Goal: Task Accomplishment & Management: Complete application form

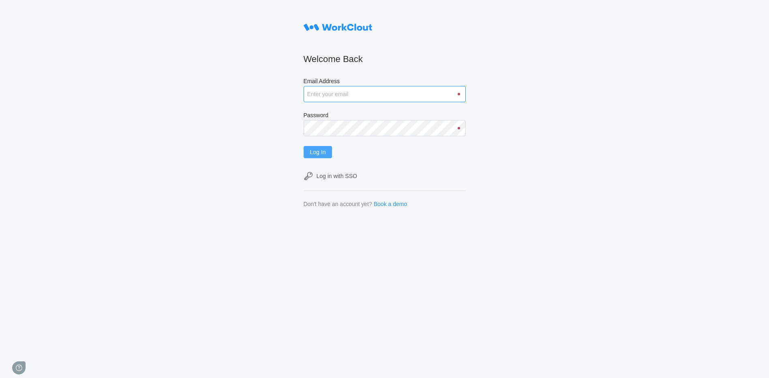
type input "matthew.barnas@psiengines.com"
click at [314, 152] on span "Log In" at bounding box center [318, 152] width 16 height 6
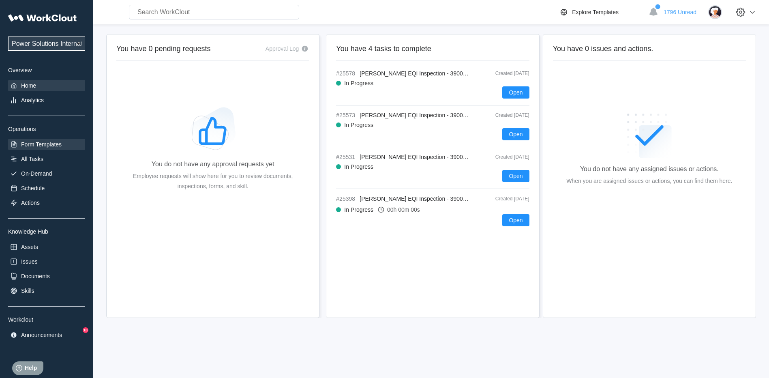
click at [49, 148] on div "Form Templates" at bounding box center [46, 144] width 77 height 11
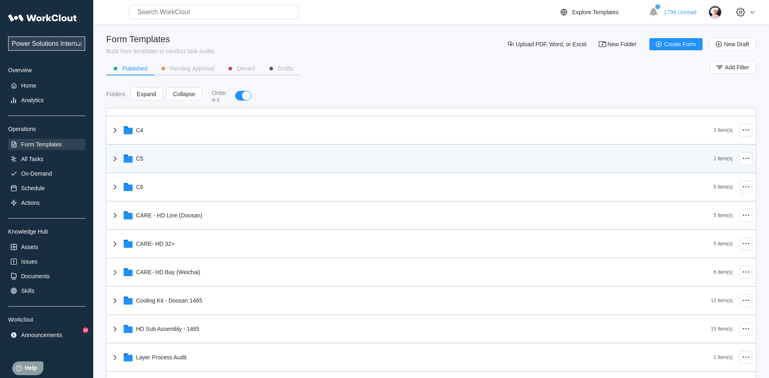
scroll to position [164, 0]
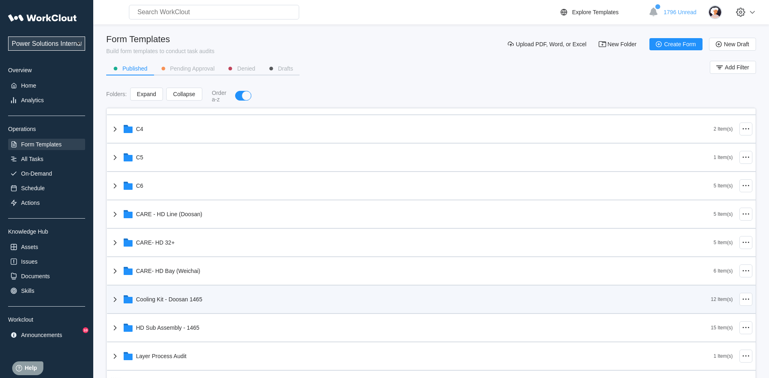
click at [227, 304] on div "Cooling Kit - Doosan 1465" at bounding box center [410, 299] width 601 height 21
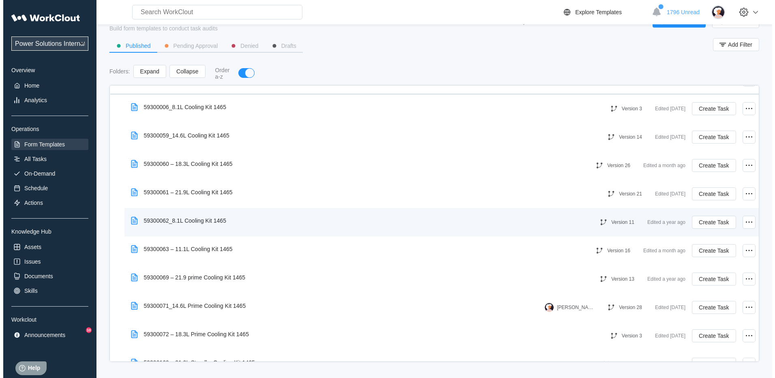
scroll to position [360, 0]
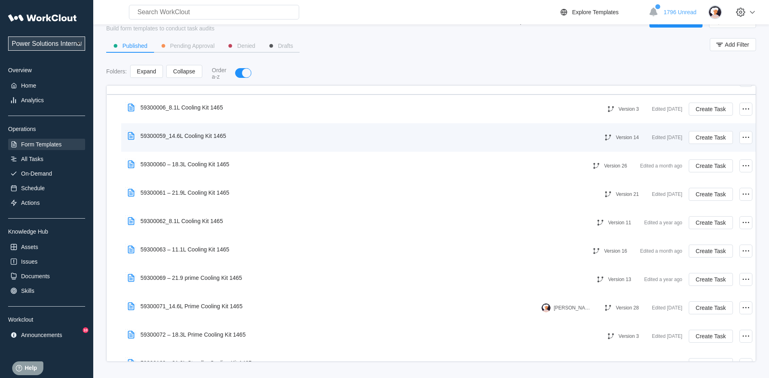
click at [323, 145] on div "59300059_14.6L Cooling Kit 1465 Version 14 Edited [DATE] Create Task" at bounding box center [438, 137] width 628 height 22
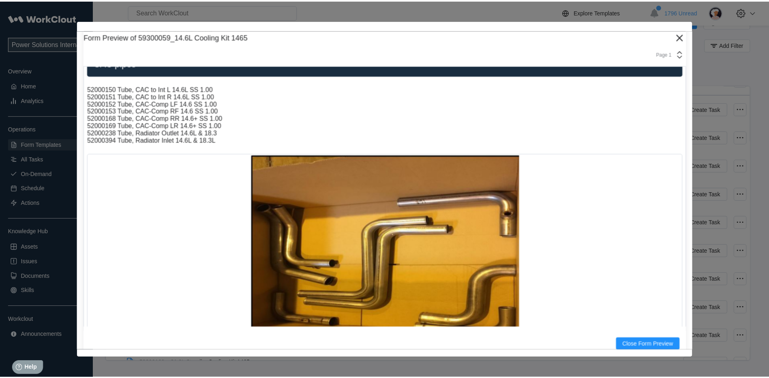
scroll to position [205, 0]
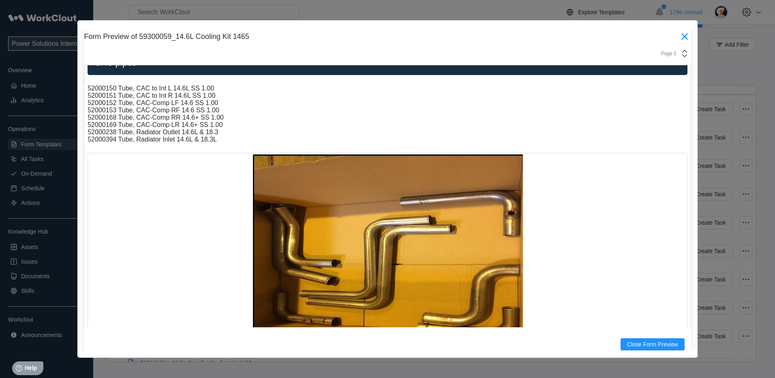
click at [681, 38] on icon at bounding box center [684, 36] width 6 height 6
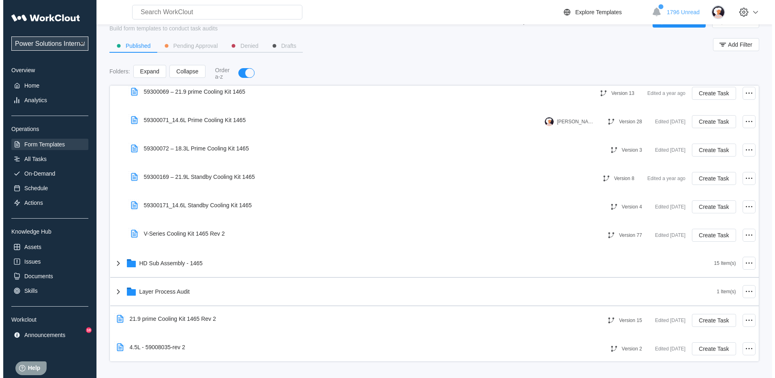
scroll to position [546, 0]
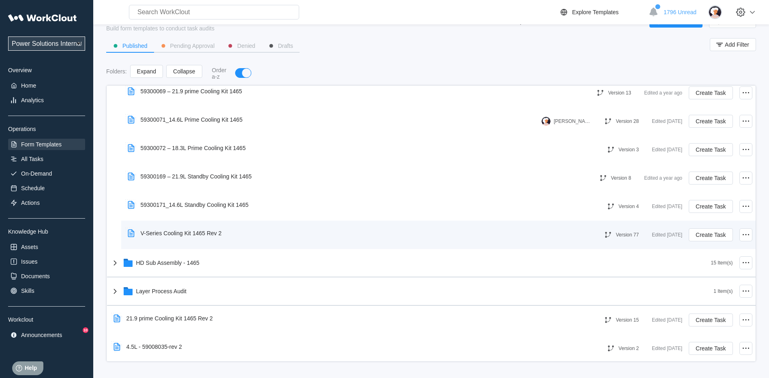
click at [270, 231] on div "V-Series Cooling Kit 1465 Rev 2" at bounding box center [357, 233] width 466 height 19
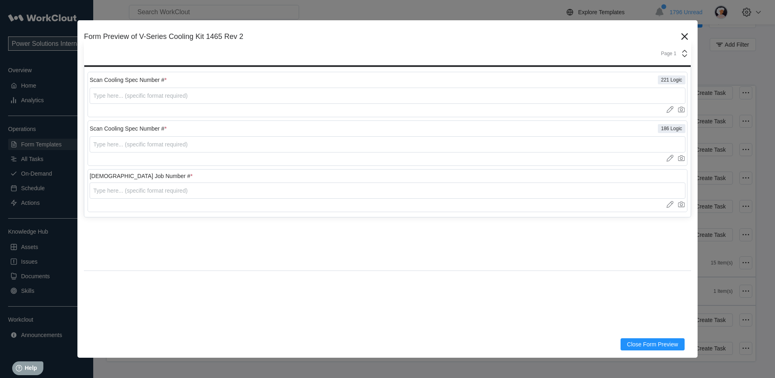
scroll to position [53, 0]
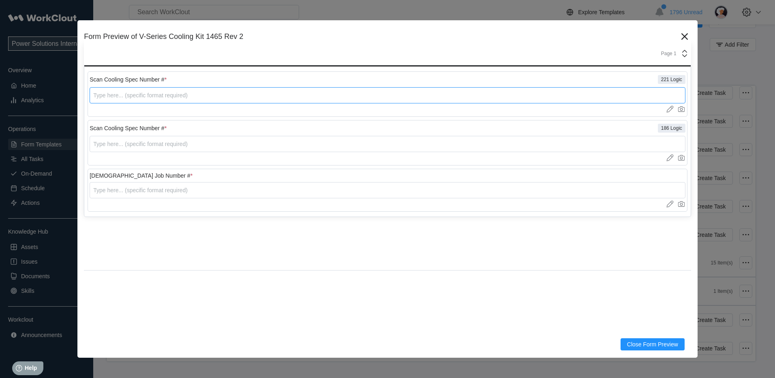
click at [364, 99] on input "text" at bounding box center [388, 95] width 596 height 16
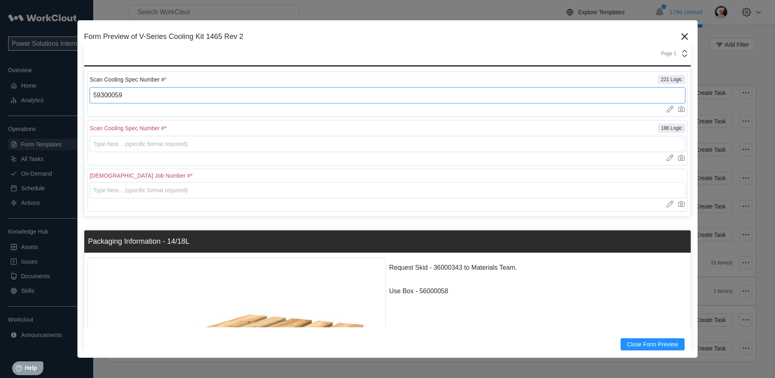
type input "59300059"
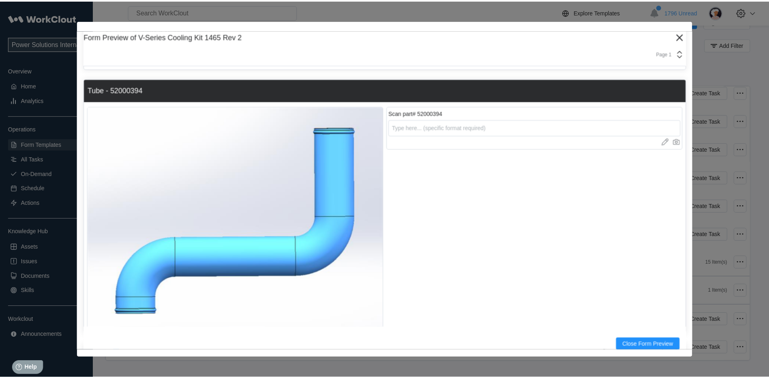
scroll to position [760, 0]
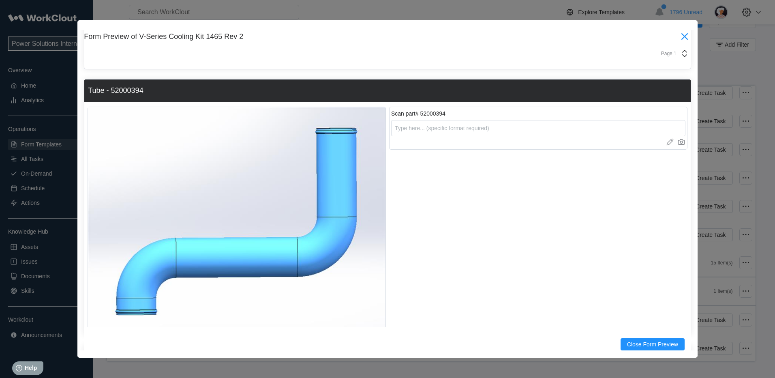
type input "1234567"
click at [678, 38] on icon at bounding box center [684, 36] width 13 height 13
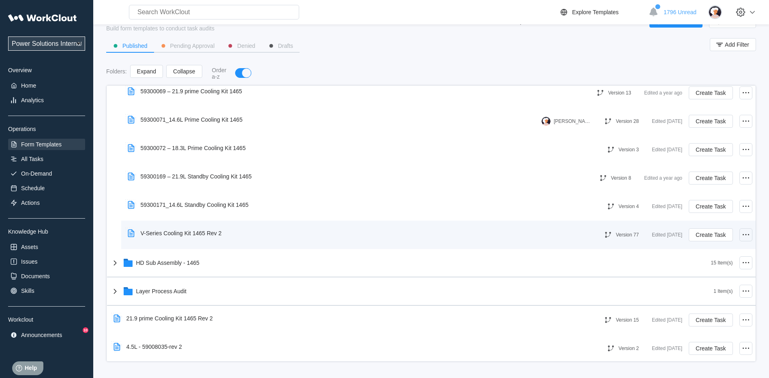
click at [741, 237] on icon at bounding box center [746, 235] width 10 height 10
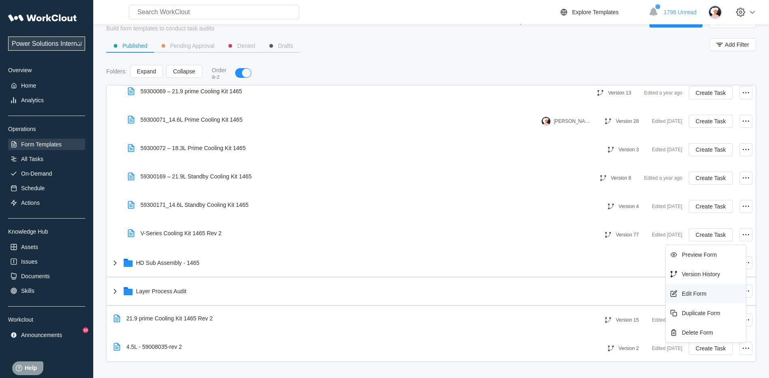
click at [707, 294] on div "Edit Form" at bounding box center [706, 293] width 74 height 13
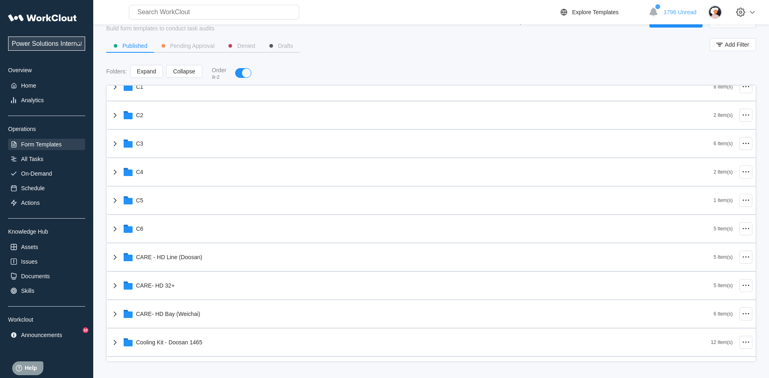
scroll to position [102, 0]
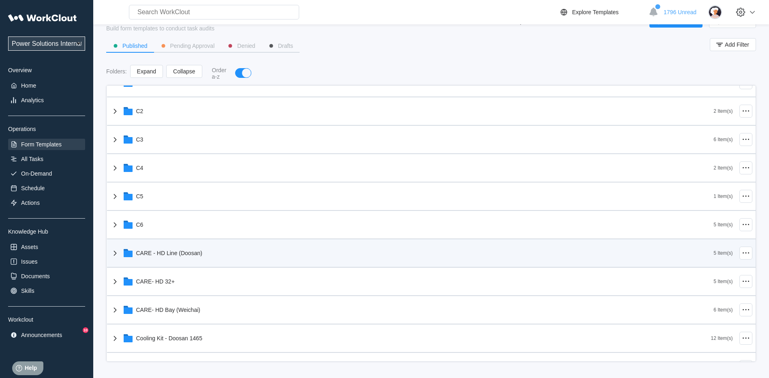
click at [217, 258] on div "CARE - HD Line (Doosan)" at bounding box center [412, 252] width 604 height 21
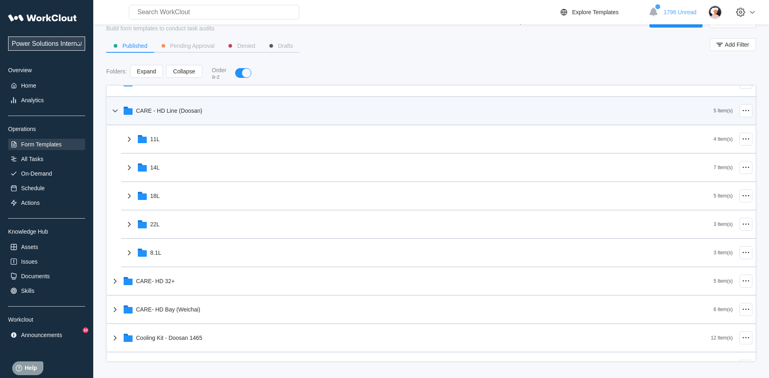
scroll to position [245, 0]
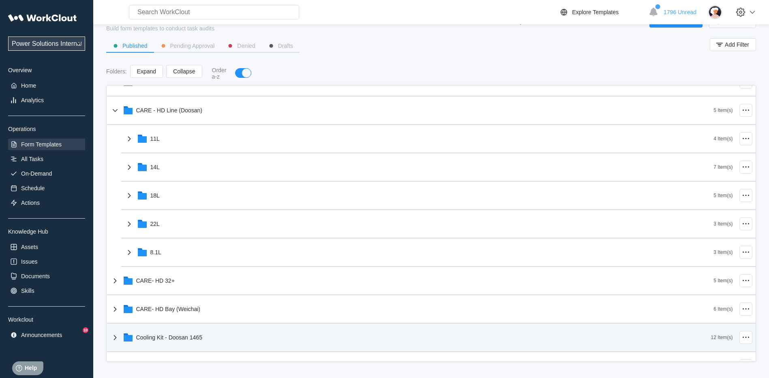
click at [203, 336] on div "Cooling Kit - Doosan 1465" at bounding box center [410, 337] width 601 height 21
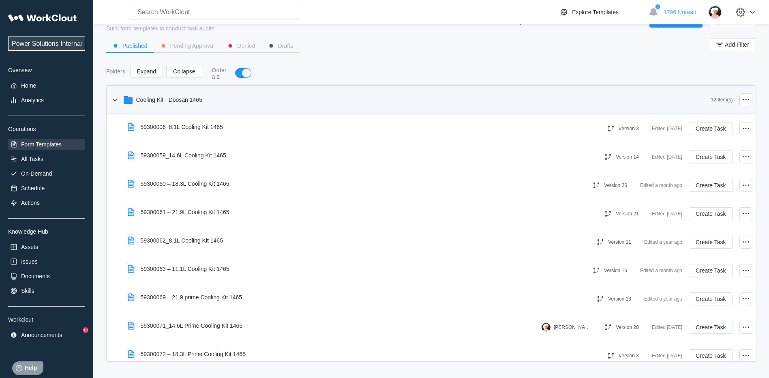
scroll to position [486, 0]
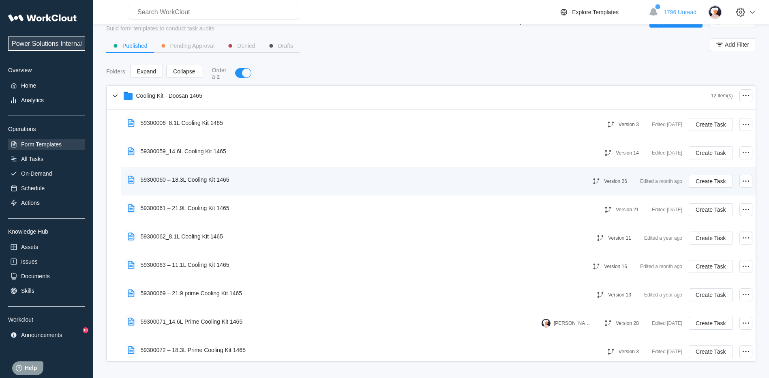
drag, startPoint x: 740, startPoint y: 154, endPoint x: 464, endPoint y: 194, distance: 278.9
click at [464, 194] on div "59300060 – 18.3L Cooling Kit 1465 Version 26 Edited a month ago Create Task" at bounding box center [438, 181] width 634 height 28
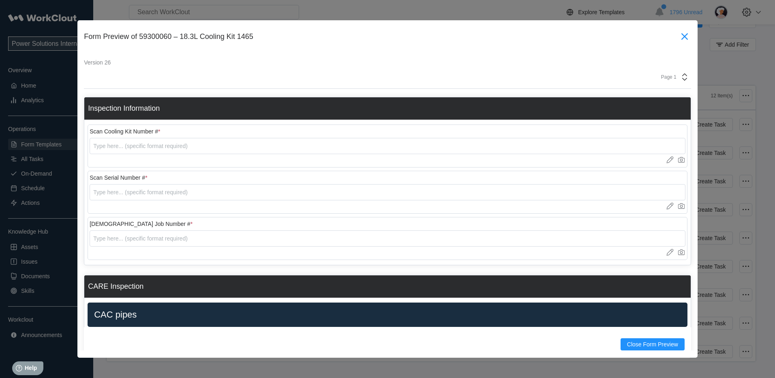
click at [681, 34] on icon at bounding box center [684, 36] width 6 height 6
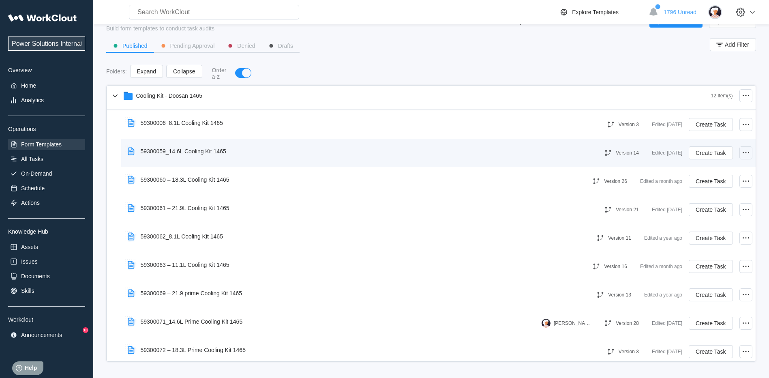
click at [741, 155] on icon at bounding box center [746, 153] width 10 height 10
click at [203, 148] on div "59300059_14.6L Cooling Kit 1465" at bounding box center [184, 151] width 86 height 6
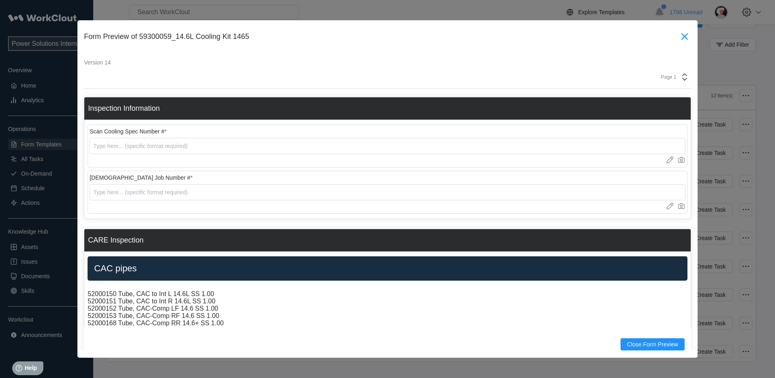
click at [678, 42] on icon at bounding box center [684, 36] width 13 height 13
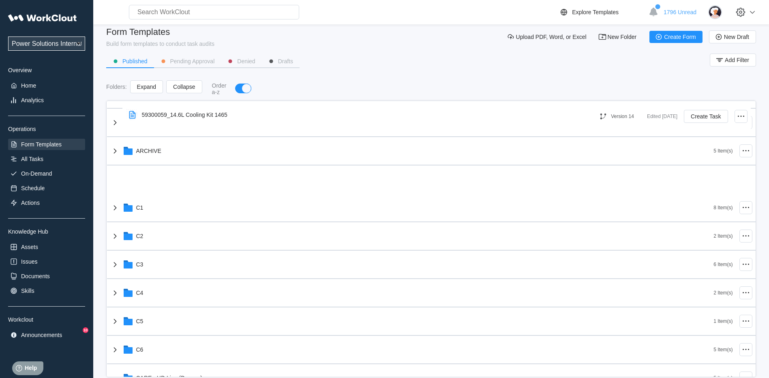
scroll to position [0, 0]
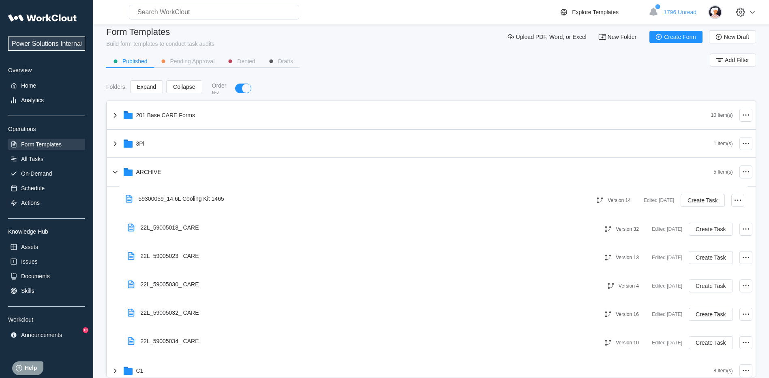
drag, startPoint x: 229, startPoint y: 284, endPoint x: 227, endPoint y: 196, distance: 88.0
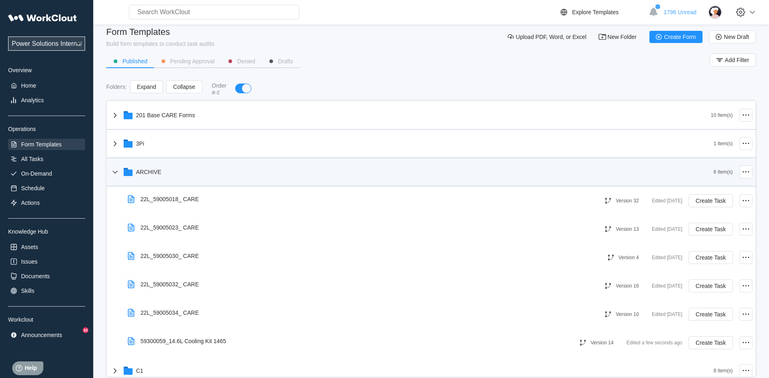
click at [134, 171] on div "ARCHIVE" at bounding box center [412, 171] width 604 height 21
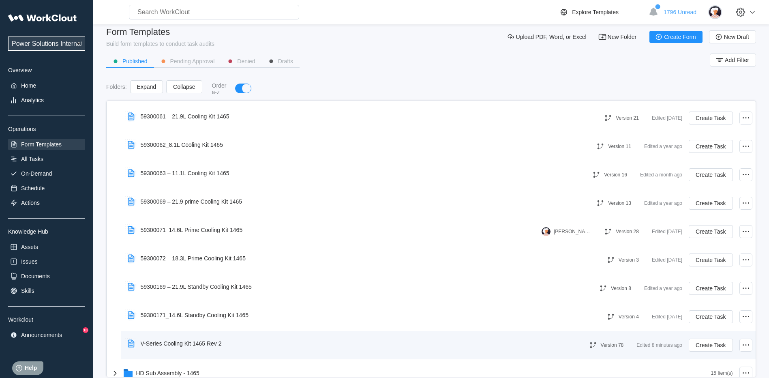
scroll to position [565, 0]
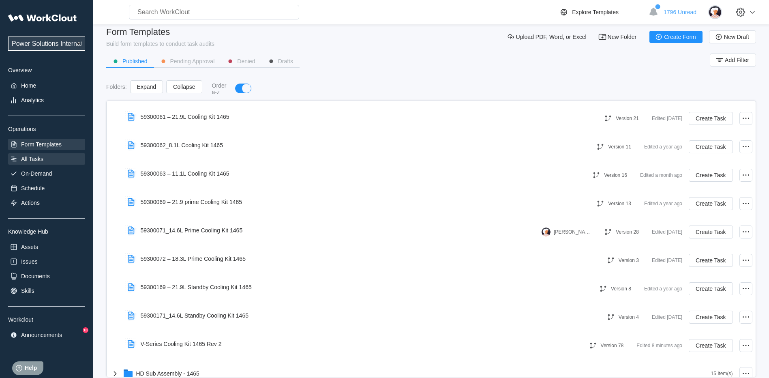
click at [41, 159] on div "All Tasks" at bounding box center [32, 159] width 22 height 6
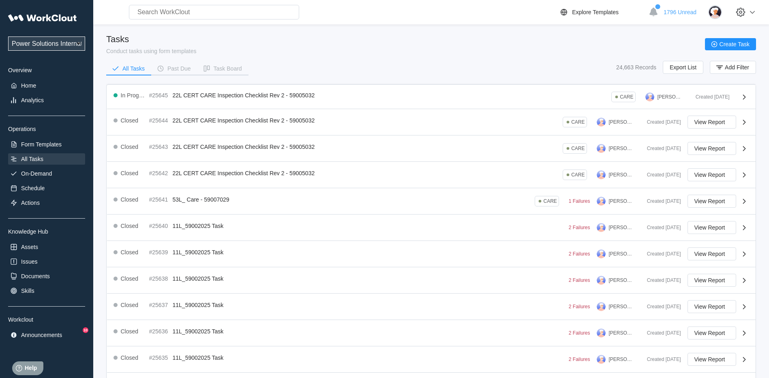
click at [22, 179] on div "Power Solutions International Power Solutions International 201 Overview Home A…" at bounding box center [46, 175] width 77 height 331
click at [45, 172] on div "On-Demand" at bounding box center [36, 173] width 31 height 6
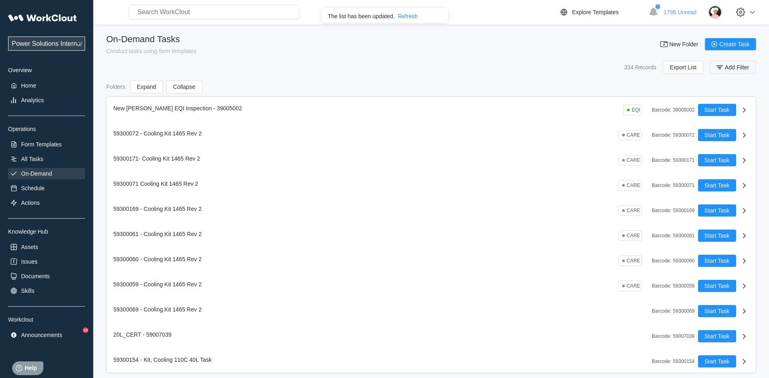
click at [730, 68] on span "Add Filter" at bounding box center [737, 67] width 24 height 6
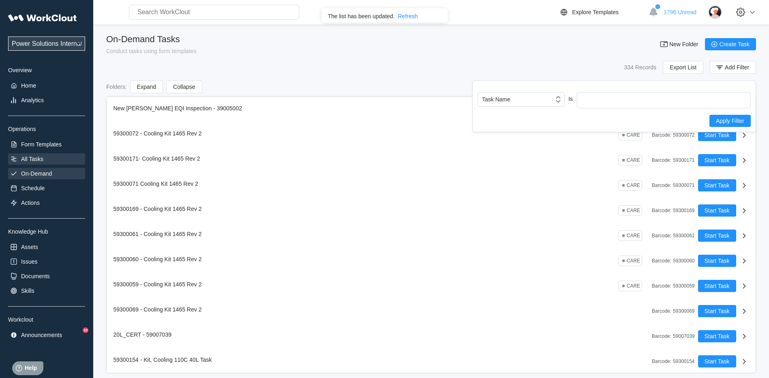
click at [41, 158] on div "All Tasks" at bounding box center [32, 159] width 22 height 6
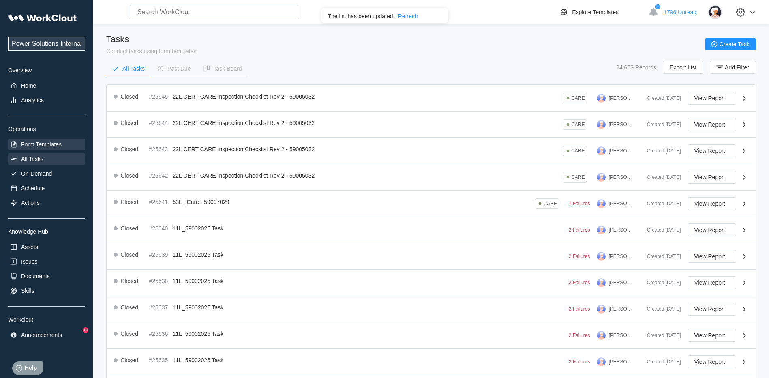
click at [43, 146] on div "Form Templates" at bounding box center [41, 144] width 41 height 6
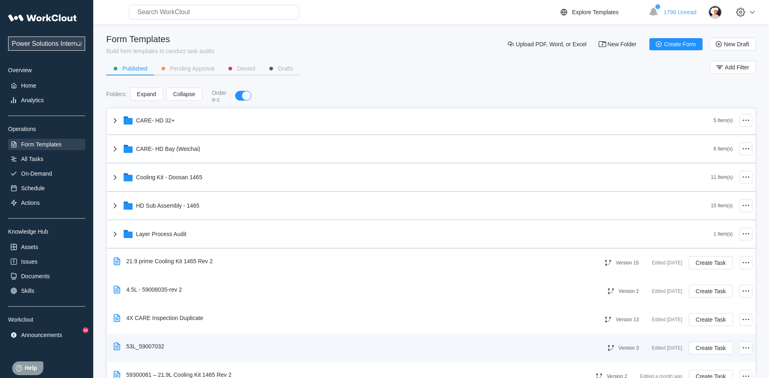
scroll to position [285, 0]
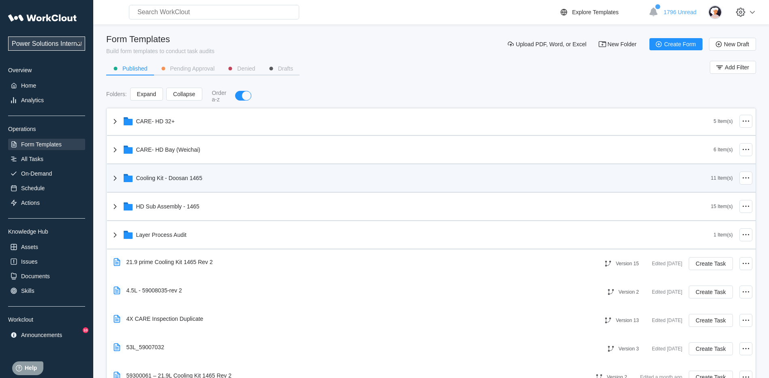
click at [169, 178] on div "Cooling Kit - Doosan 1465" at bounding box center [169, 178] width 66 height 6
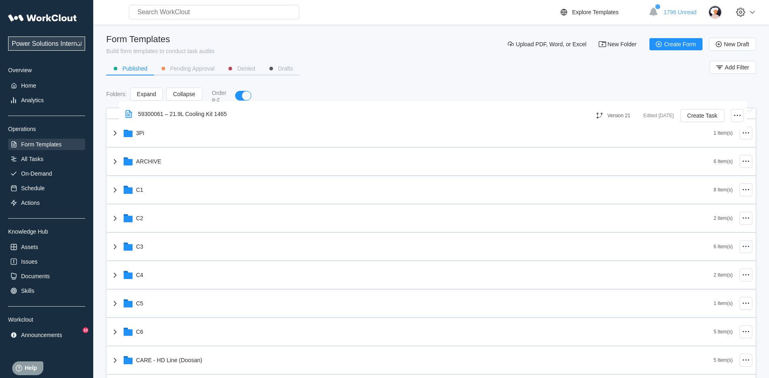
scroll to position [0, 0]
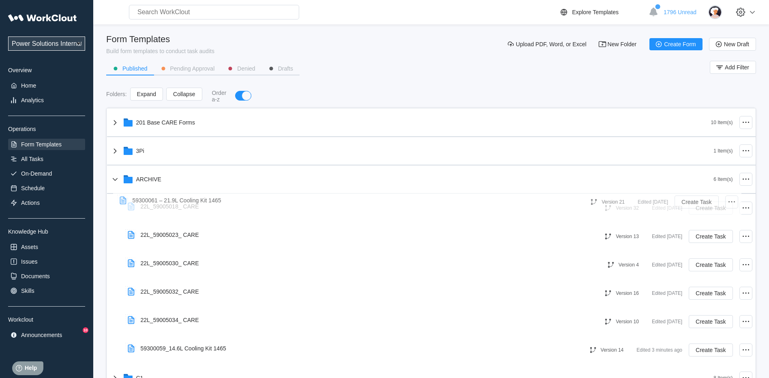
drag, startPoint x: 210, startPoint y: 247, endPoint x: 201, endPoint y: 199, distance: 48.9
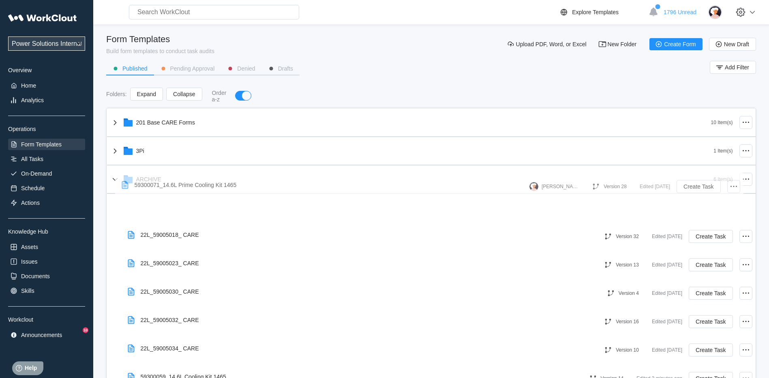
drag, startPoint x: 231, startPoint y: 277, endPoint x: 225, endPoint y: 186, distance: 91.0
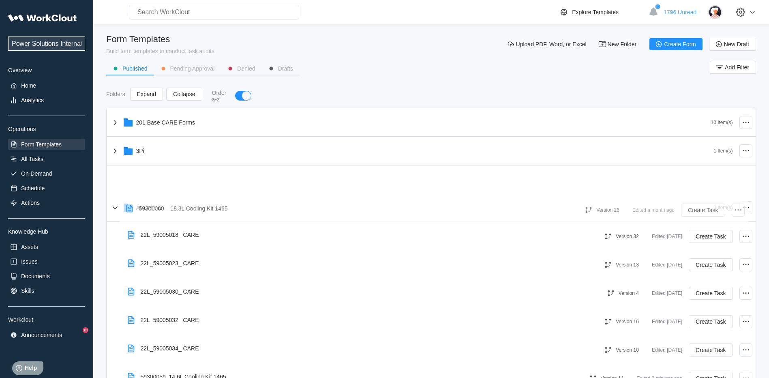
drag, startPoint x: 302, startPoint y: 233, endPoint x: 300, endPoint y: 212, distance: 21.5
drag, startPoint x: 233, startPoint y: 171, endPoint x: 242, endPoint y: 212, distance: 41.6
drag, startPoint x: 210, startPoint y: 276, endPoint x: 211, endPoint y: 182, distance: 94.0
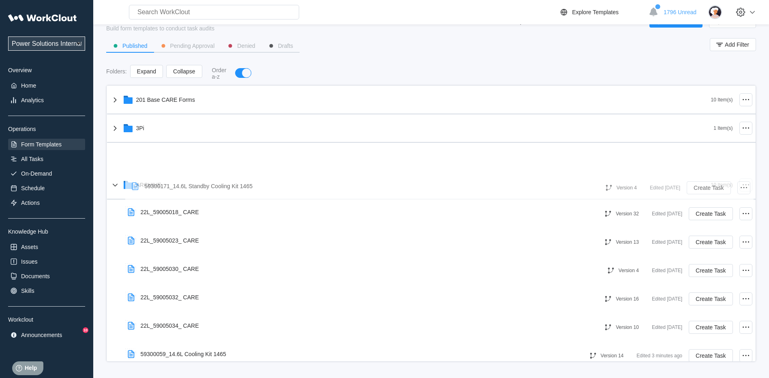
drag, startPoint x: 220, startPoint y: 273, endPoint x: 224, endPoint y: 188, distance: 85.2
drag, startPoint x: 226, startPoint y: 245, endPoint x: 225, endPoint y: 185, distance: 60.0
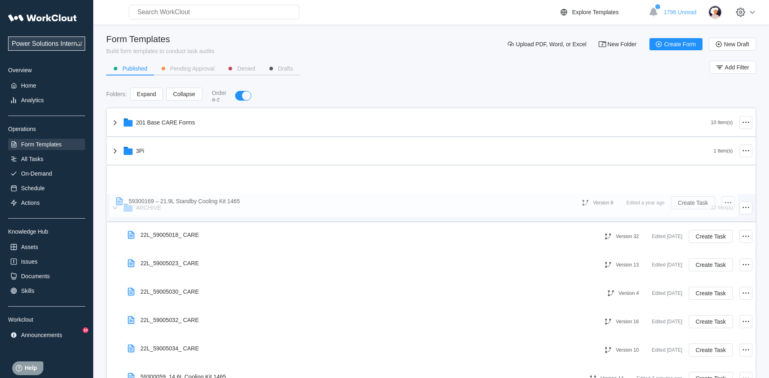
drag, startPoint x: 230, startPoint y: 278, endPoint x: 218, endPoint y: 203, distance: 75.5
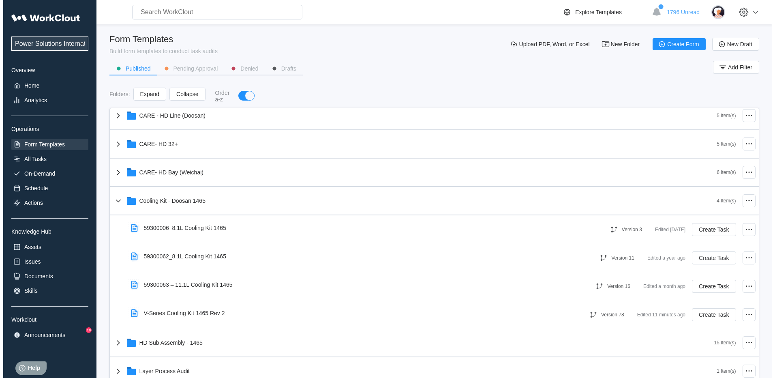
scroll to position [644, 0]
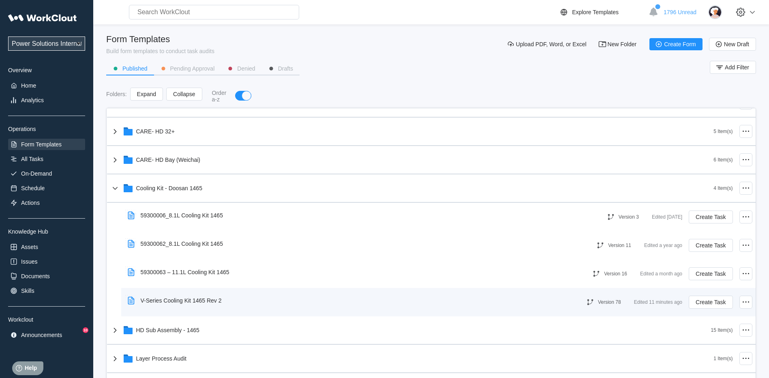
click at [244, 303] on div "V-Series Cooling Kit 1465 Rev 2" at bounding box center [348, 300] width 448 height 19
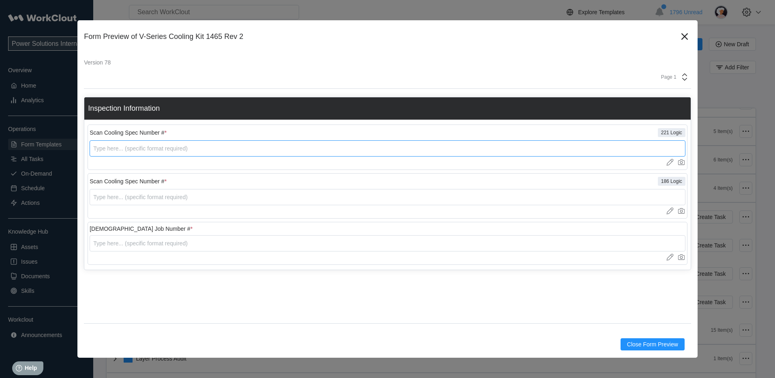
click at [178, 148] on input "text" at bounding box center [388, 148] width 596 height 16
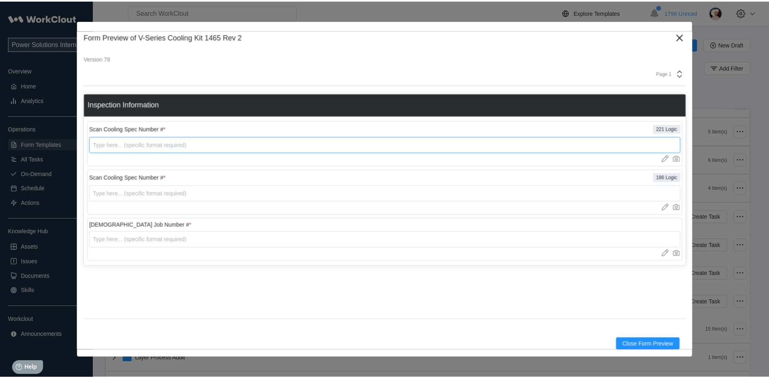
scroll to position [4, 0]
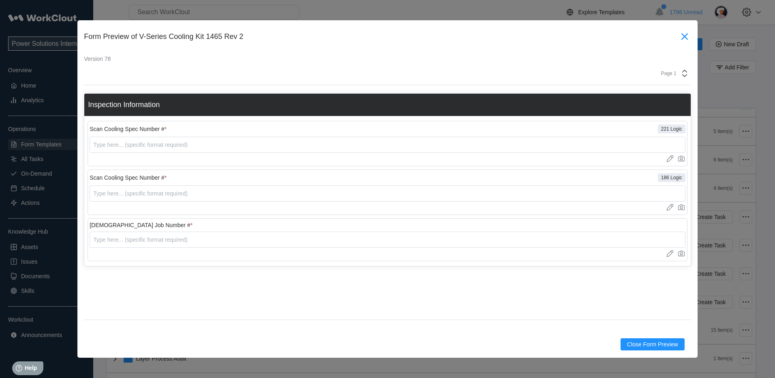
click at [681, 38] on icon at bounding box center [684, 36] width 6 height 6
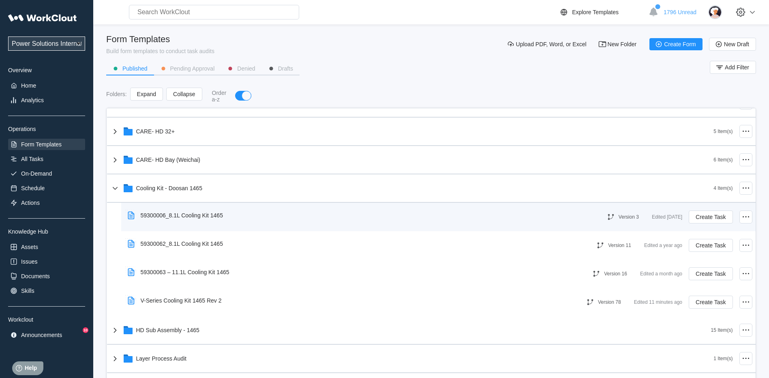
scroll to position [662, 0]
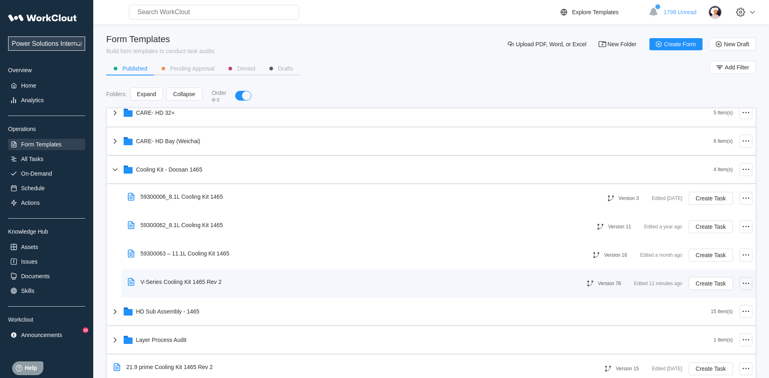
click at [741, 279] on icon at bounding box center [746, 283] width 10 height 10
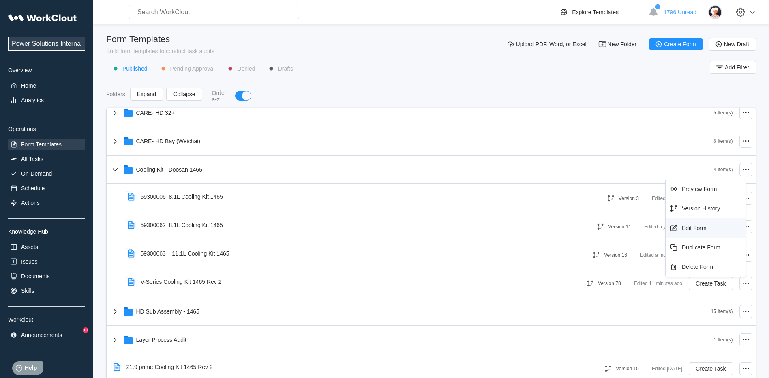
click at [691, 233] on div "Edit Form" at bounding box center [706, 227] width 74 height 13
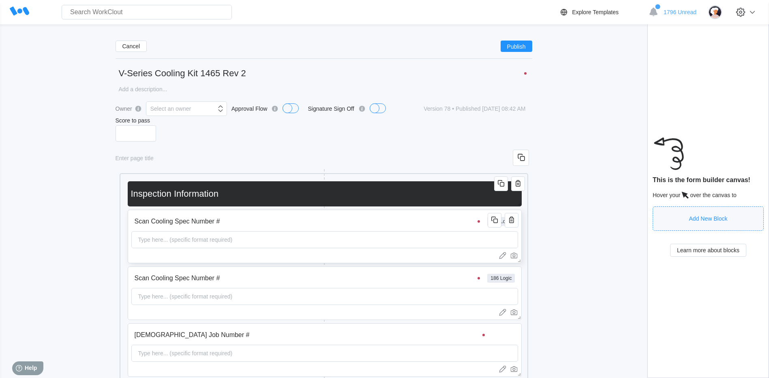
click at [291, 244] on div "Type here... (specific format required)" at bounding box center [324, 239] width 387 height 17
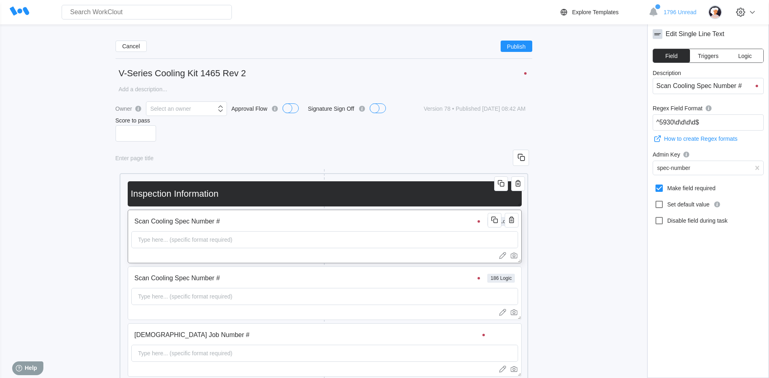
click at [173, 244] on div "Type here... (specific format required)" at bounding box center [185, 239] width 101 height 16
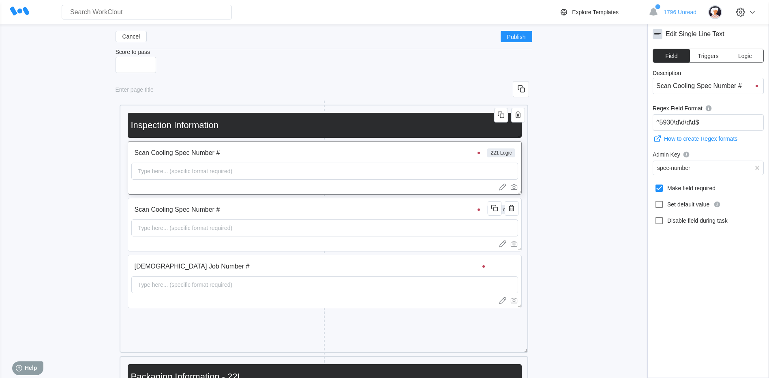
scroll to position [66, 0]
click at [144, 181] on div "Scan Cooling Spec Number # 221 Logic Type here... (specific format required)" at bounding box center [325, 166] width 394 height 54
click at [148, 173] on div "Type here... (specific format required)" at bounding box center [185, 171] width 101 height 16
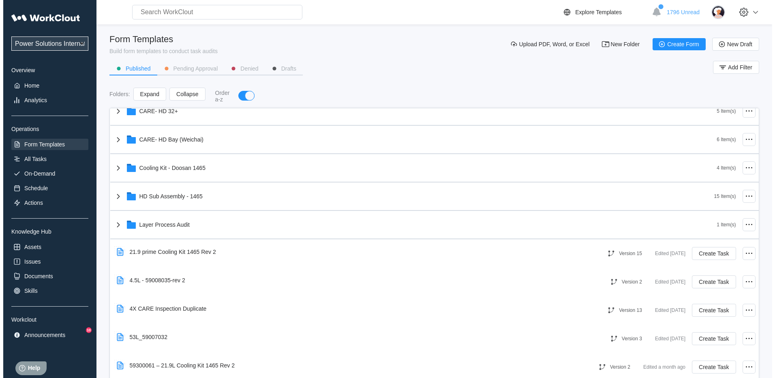
scroll to position [290, 0]
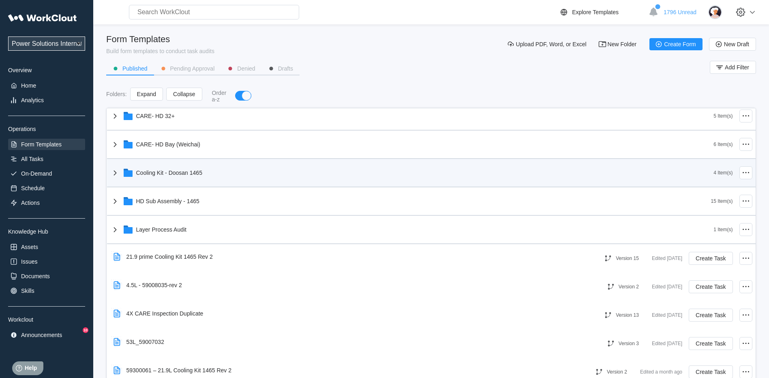
click at [175, 176] on div "Cooling Kit - Doosan 1465" at bounding box center [412, 172] width 604 height 21
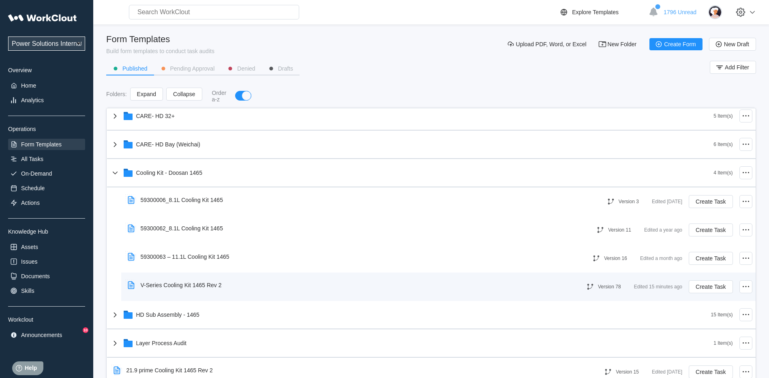
click at [171, 285] on div "V-Series Cooling Kit 1465 Rev 2" at bounding box center [181, 285] width 81 height 6
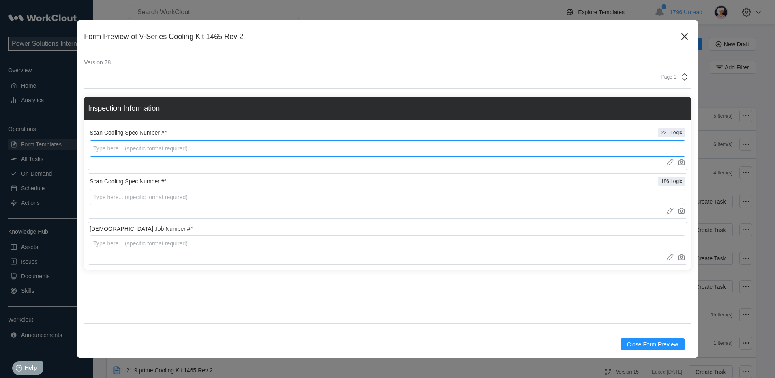
click at [160, 142] on input "text" at bounding box center [388, 148] width 596 height 16
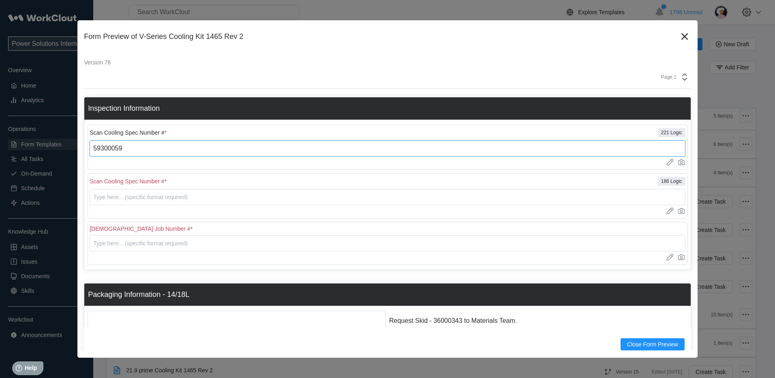
type input "59300059"
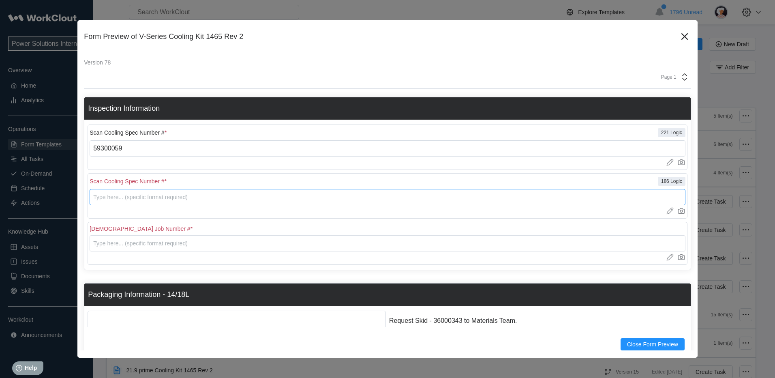
click at [148, 192] on input "text" at bounding box center [388, 197] width 596 height 16
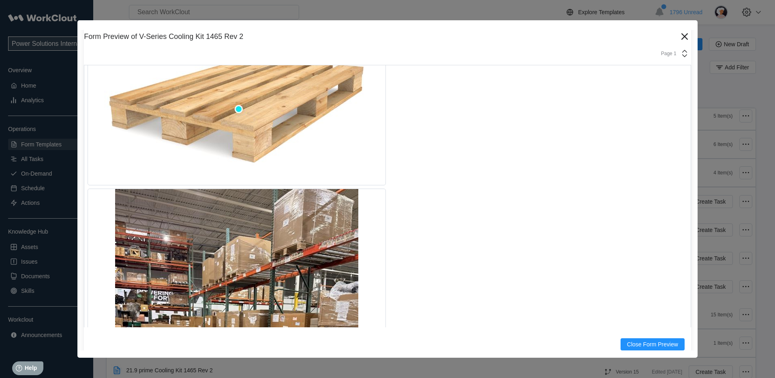
scroll to position [0, 0]
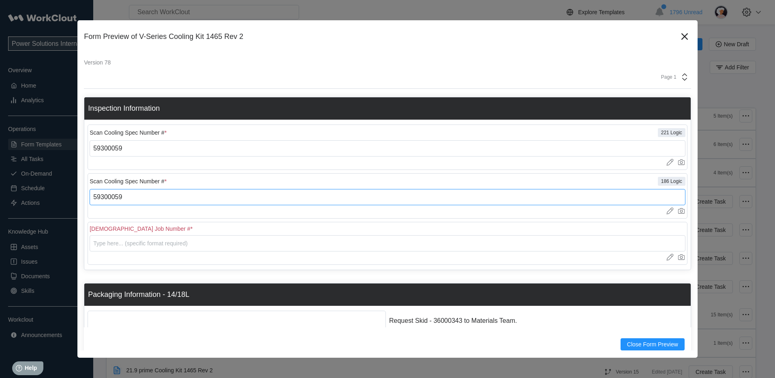
type input "59300059"
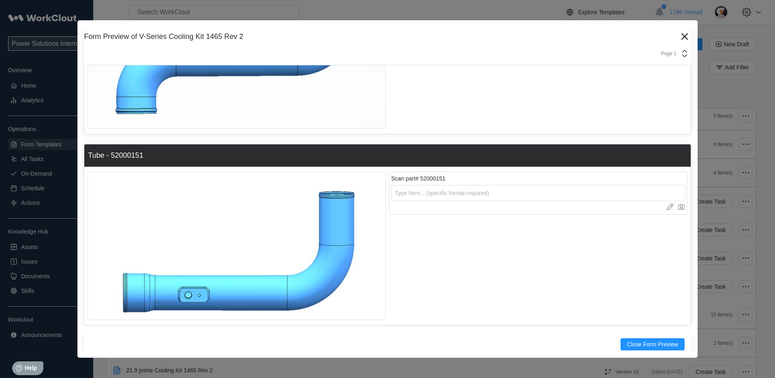
scroll to position [978, 0]
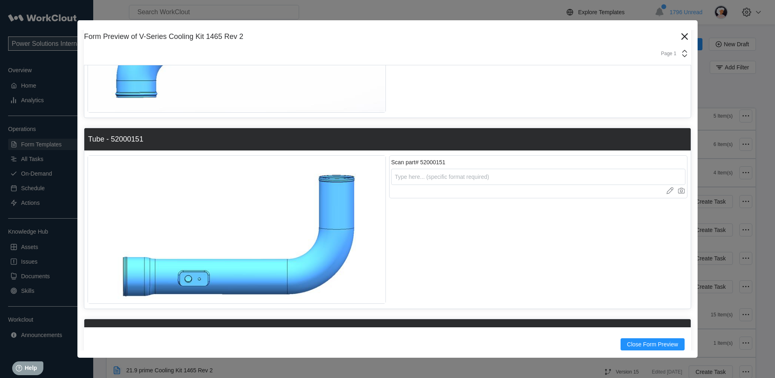
type input "1234567"
click at [442, 172] on input "text" at bounding box center [538, 177] width 294 height 16
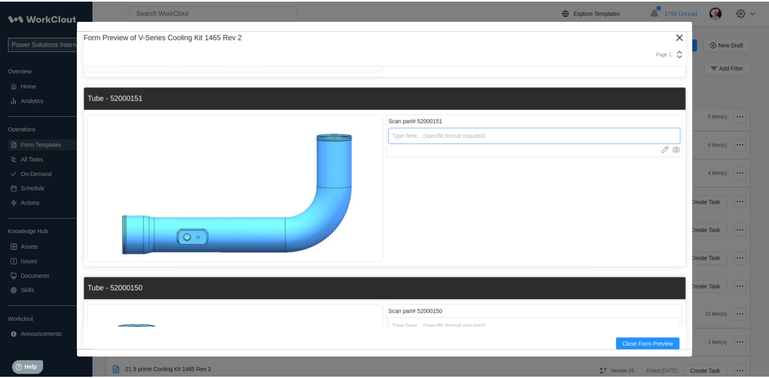
scroll to position [1034, 0]
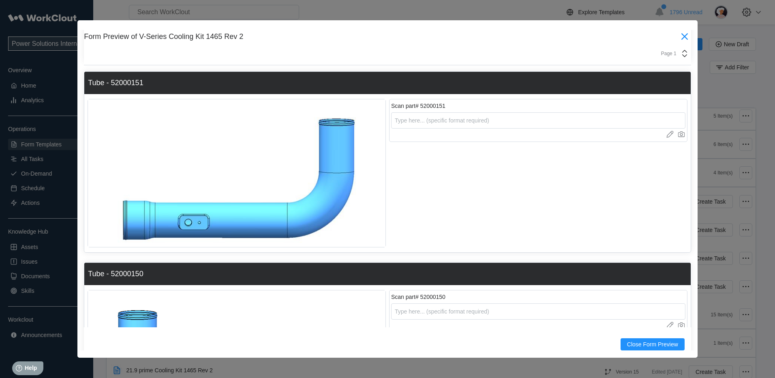
click at [681, 38] on icon at bounding box center [684, 36] width 6 height 6
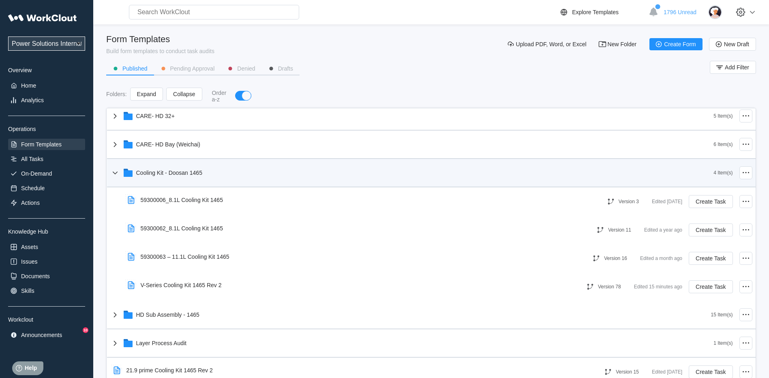
click at [239, 170] on div "Cooling Kit - Doosan 1465" at bounding box center [412, 172] width 604 height 21
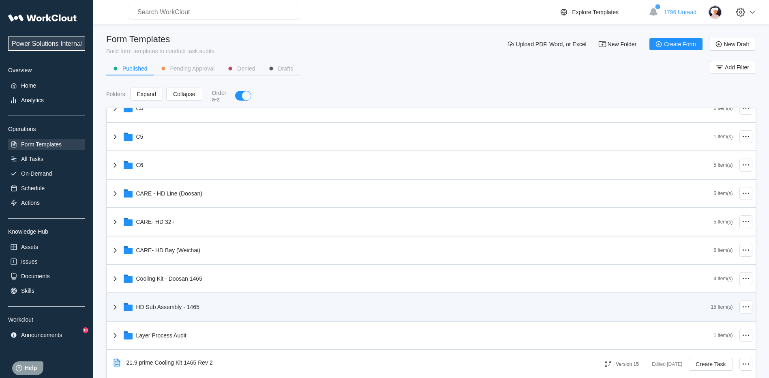
scroll to position [184, 0]
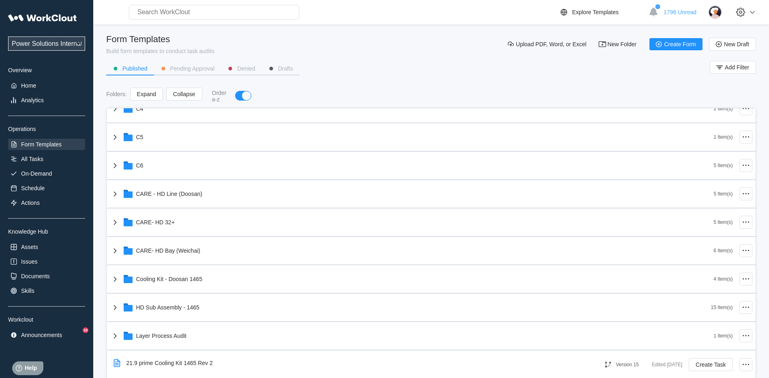
click at [37, 47] on select "Power Solutions International Power Solutions International 201" at bounding box center [46, 43] width 77 height 14
select select "3cbc4bb7-e42f-4028-935d-ed8337c68b35"
click at [8, 36] on select "Power Solutions International Power Solutions International 201" at bounding box center [46, 43] width 77 height 14
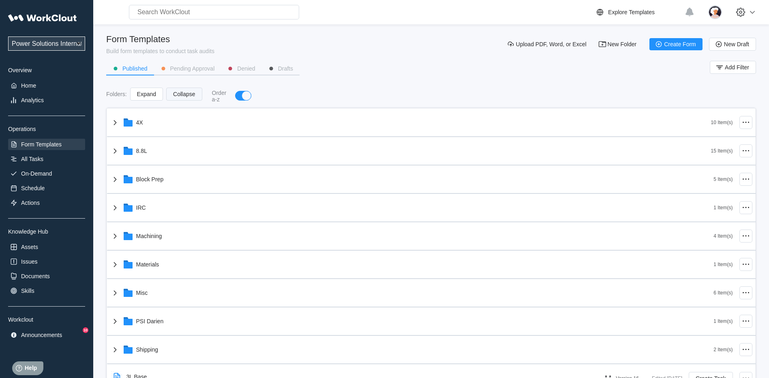
scroll to position [23, 0]
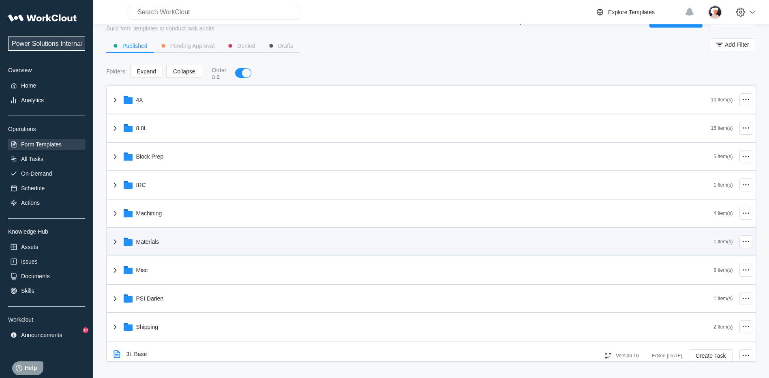
click at [163, 238] on div "Materials" at bounding box center [412, 241] width 604 height 21
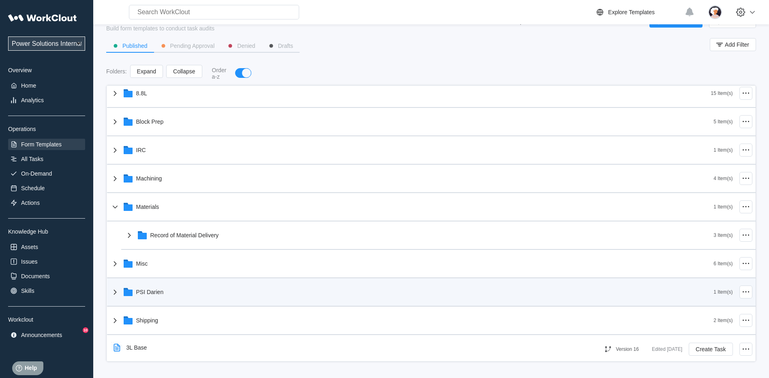
scroll to position [35, 0]
click at [188, 319] on div "Shipping" at bounding box center [412, 319] width 604 height 21
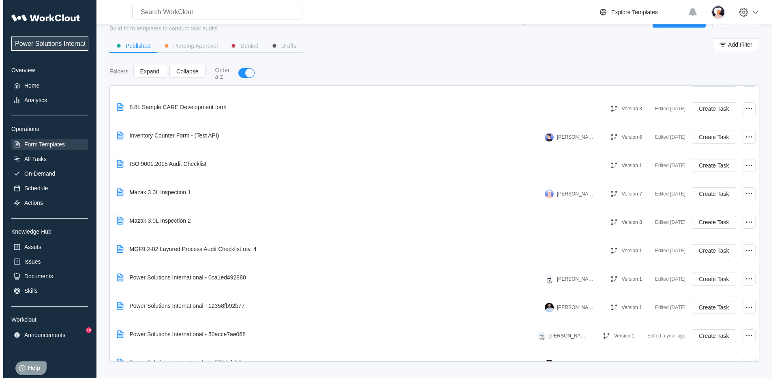
scroll to position [491, 0]
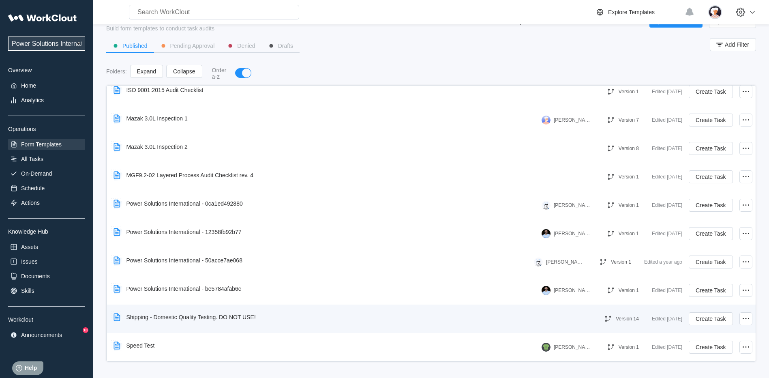
click at [180, 320] on div "Shipping - Domestic Quality Testing. DO NOT USE!" at bounding box center [190, 317] width 129 height 6
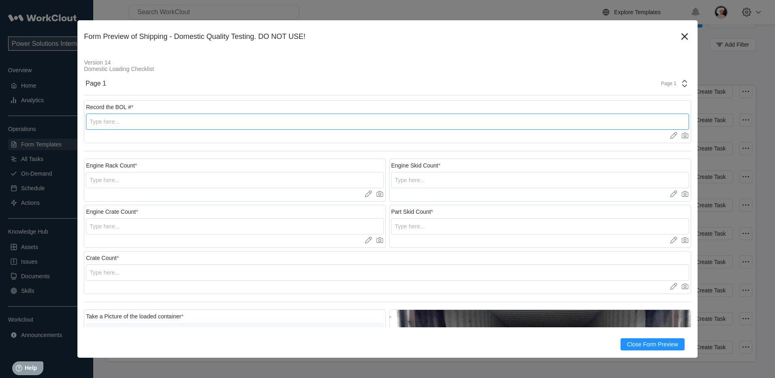
click at [217, 126] on input "text" at bounding box center [387, 121] width 603 height 16
type input "68069["
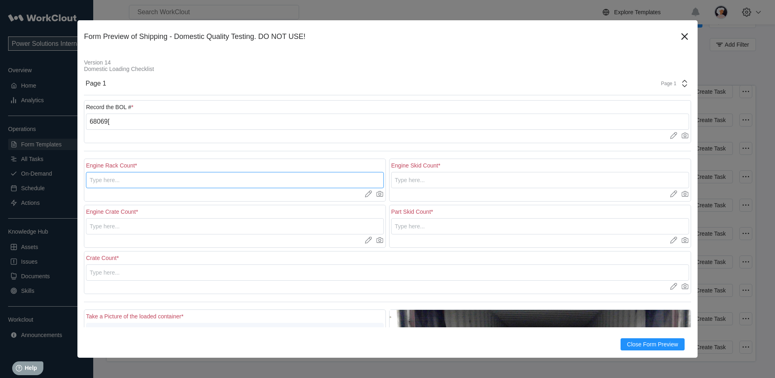
click at [158, 176] on input "text" at bounding box center [235, 180] width 298 height 16
type input "1"
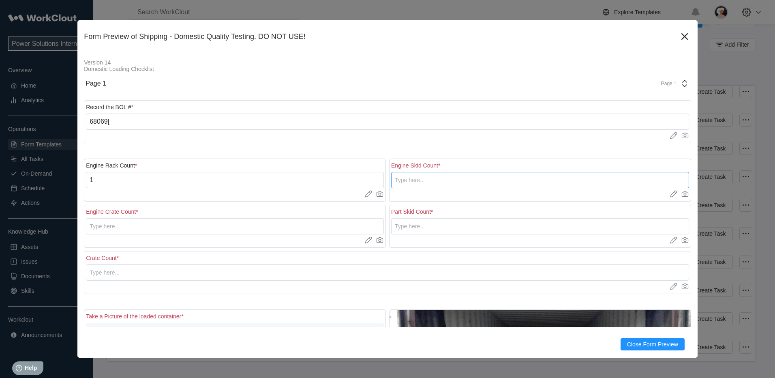
click at [391, 178] on input "text" at bounding box center [540, 180] width 298 height 16
type input "11"
click at [340, 228] on input "text" at bounding box center [235, 226] width 298 height 16
type input "1"
click at [412, 228] on input "text" at bounding box center [540, 226] width 298 height 16
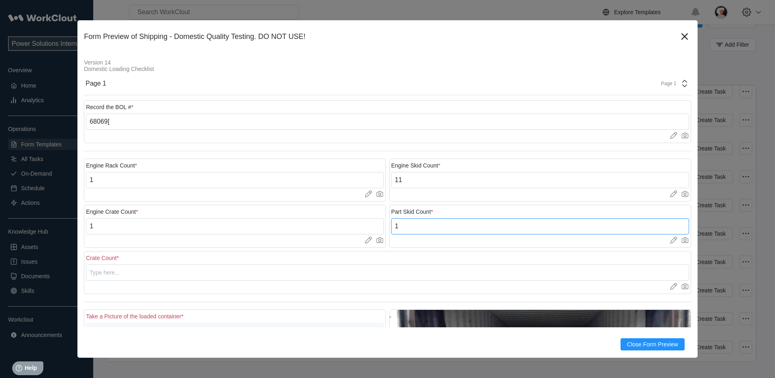
type input "1"
click at [185, 274] on input "text" at bounding box center [387, 272] width 603 height 16
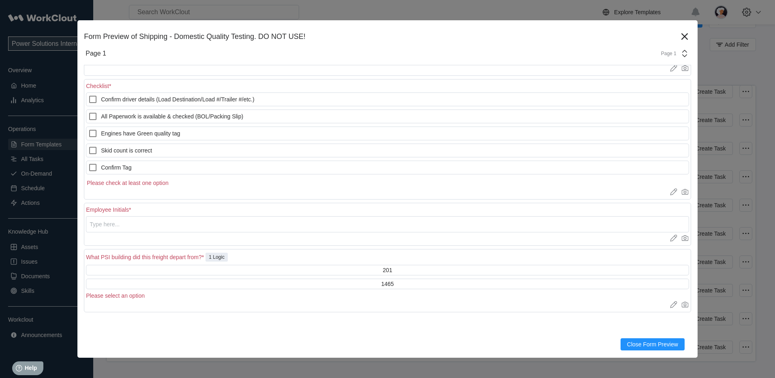
scroll to position [693, 0]
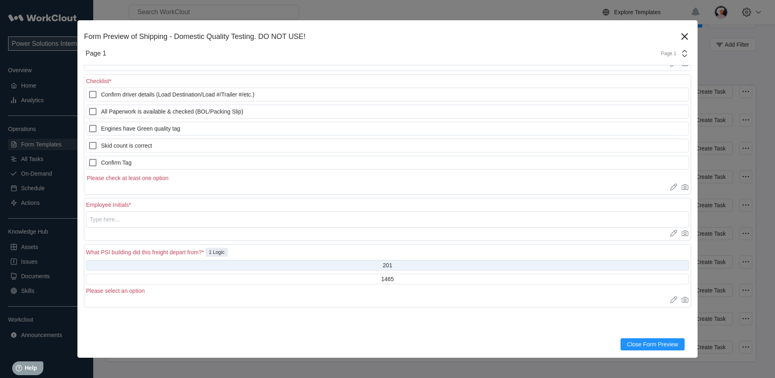
type input "1"
click at [310, 263] on div "201" at bounding box center [387, 265] width 603 height 11
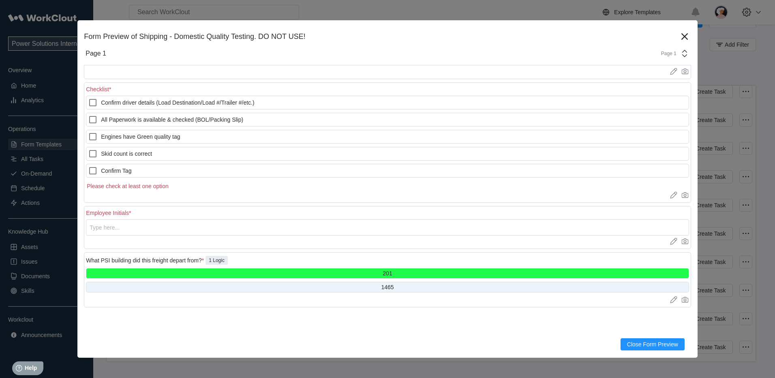
click at [370, 285] on div "1465" at bounding box center [387, 287] width 603 height 11
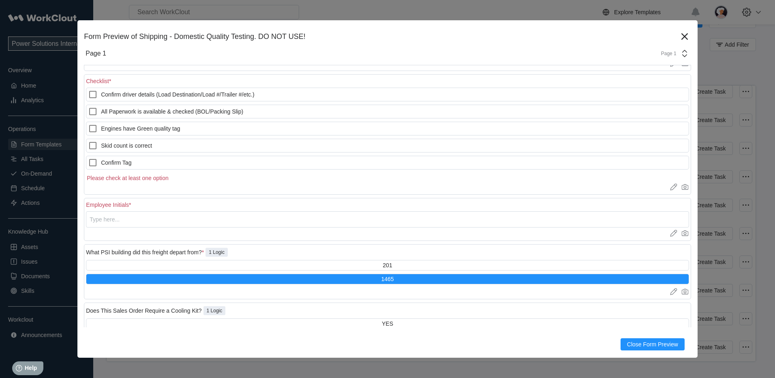
scroll to position [740, 0]
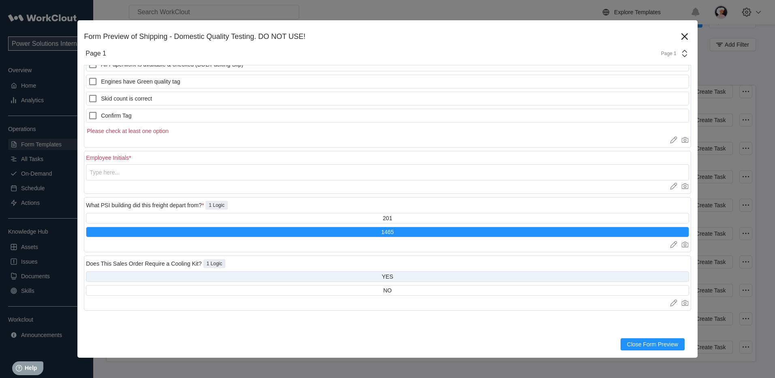
click at [183, 274] on div "YES" at bounding box center [387, 276] width 603 height 11
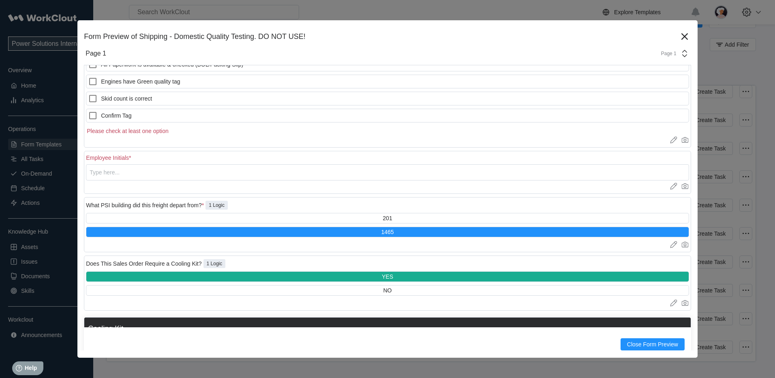
scroll to position [828, 0]
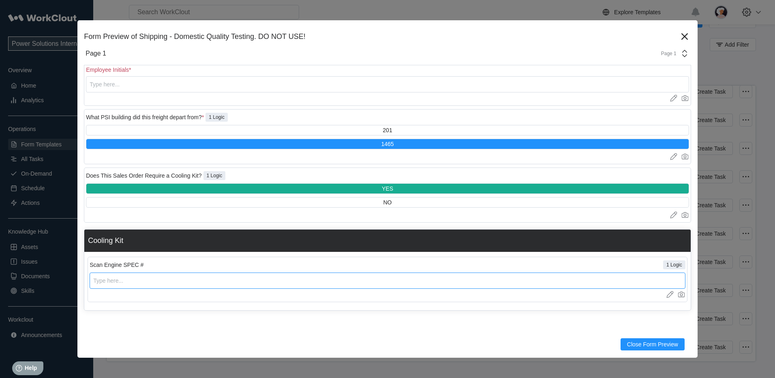
click at [183, 274] on input "text" at bounding box center [388, 280] width 596 height 16
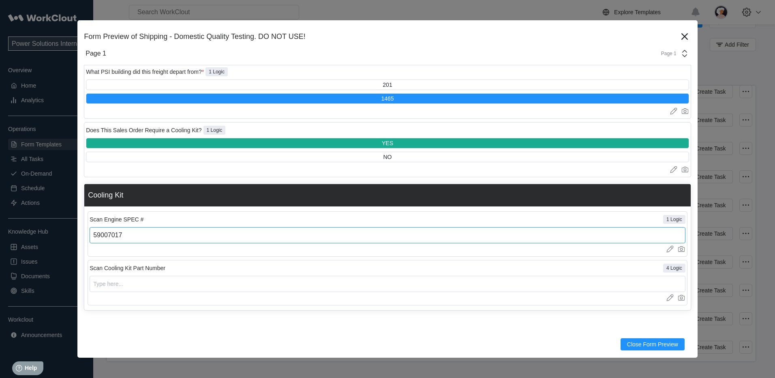
type input "59007017"
click at [191, 285] on input "text" at bounding box center [388, 284] width 596 height 16
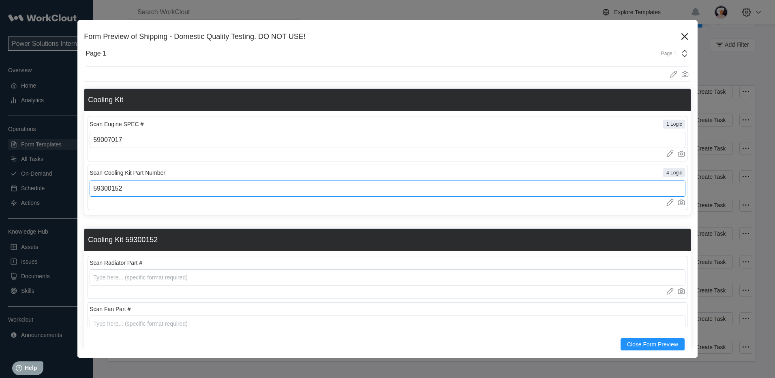
scroll to position [1002, 0]
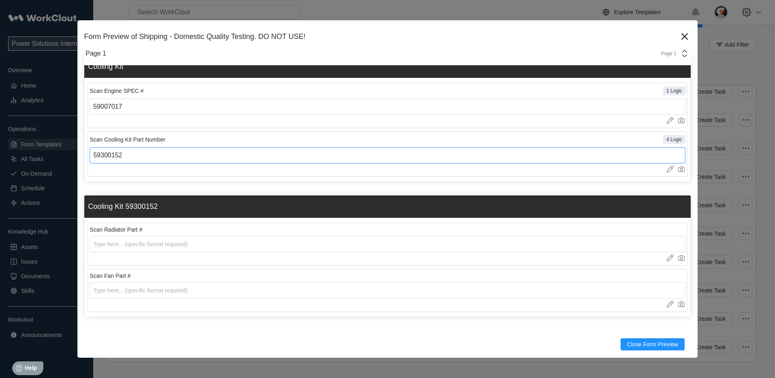
type input "59300152"
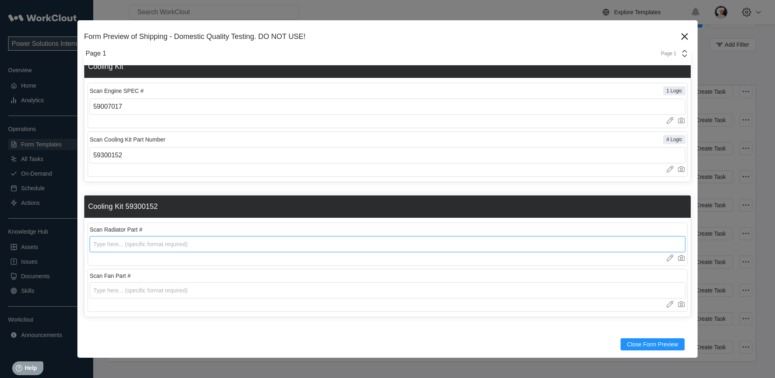
click at [185, 245] on input "text" at bounding box center [388, 244] width 596 height 16
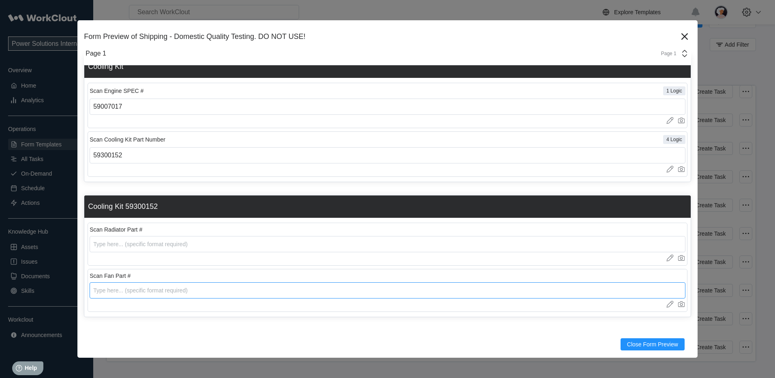
click at [178, 292] on input "text" at bounding box center [388, 290] width 596 height 16
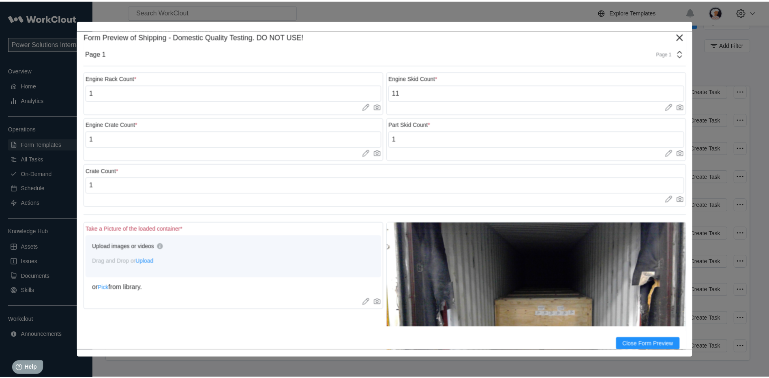
scroll to position [0, 0]
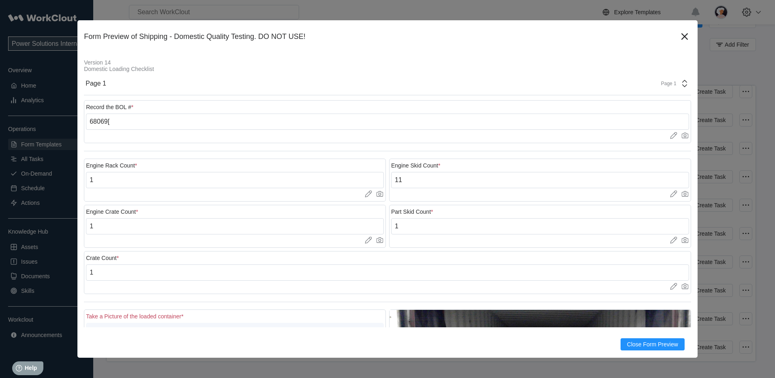
click at [687, 34] on div "Form Preview of Shipping - Domestic Quality Testing. DO NOT USE! Version 14 Dom…" at bounding box center [387, 188] width 620 height 337
click at [681, 39] on icon at bounding box center [684, 36] width 6 height 6
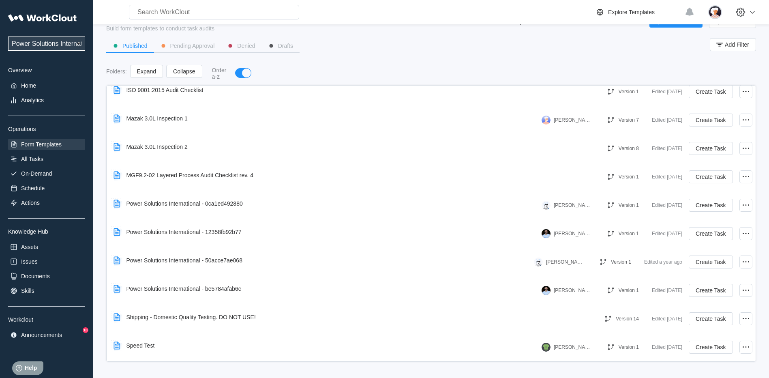
click at [38, 165] on div "Power Solutions International Power Solutions International 201 Overview Home A…" at bounding box center [46, 175] width 77 height 331
click at [36, 163] on div "All Tasks" at bounding box center [46, 158] width 77 height 11
